Goal: Information Seeking & Learning: Learn about a topic

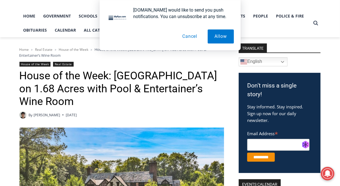
scroll to position [34, 0]
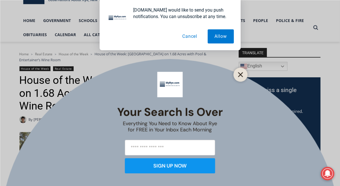
click at [244, 74] on button "Close" at bounding box center [241, 75] width 8 height 8
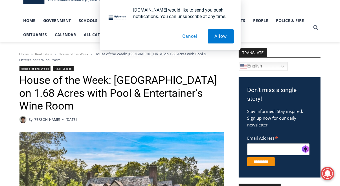
click at [191, 36] on button "Cancel" at bounding box center [189, 36] width 29 height 14
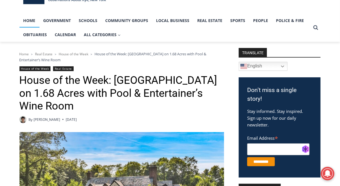
click at [29, 28] on link "Home" at bounding box center [29, 21] width 20 height 14
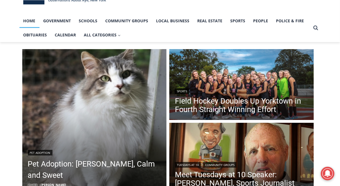
scroll to position [34, 0]
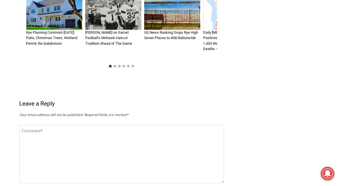
scroll to position [840, 0]
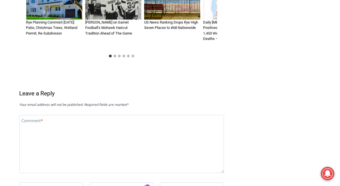
click at [111, 19] on img "2 of 6" at bounding box center [113, 1] width 56 height 38
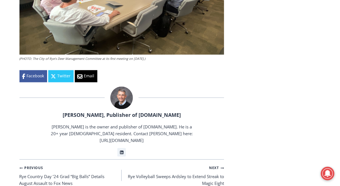
scroll to position [686, 0]
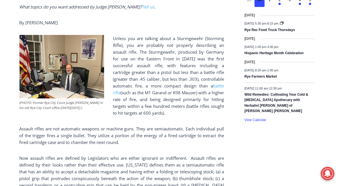
scroll to position [309, 0]
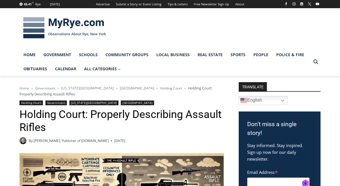
scroll to position [309, 0]
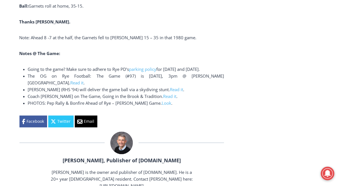
scroll to position [909, 0]
